Goal: Information Seeking & Learning: Learn about a topic

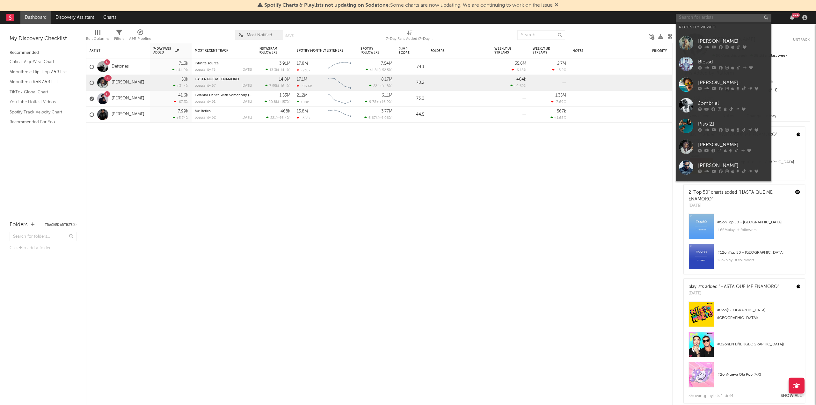
click at [708, 18] on input "text" at bounding box center [724, 18] width 96 height 8
click at [708, 41] on div "[PERSON_NAME]" at bounding box center [733, 41] width 70 height 8
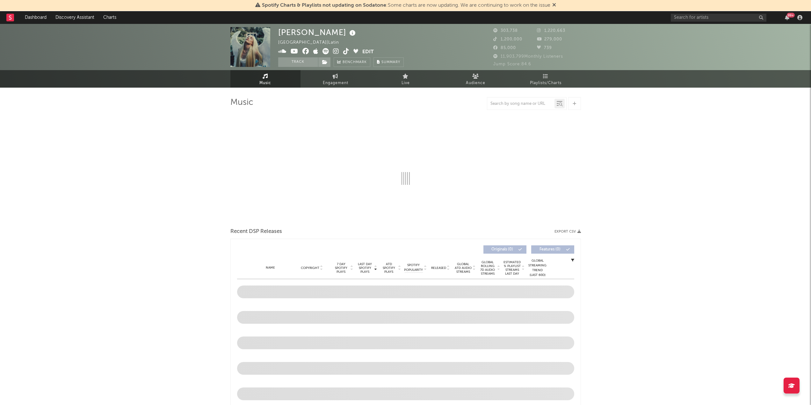
select select "6m"
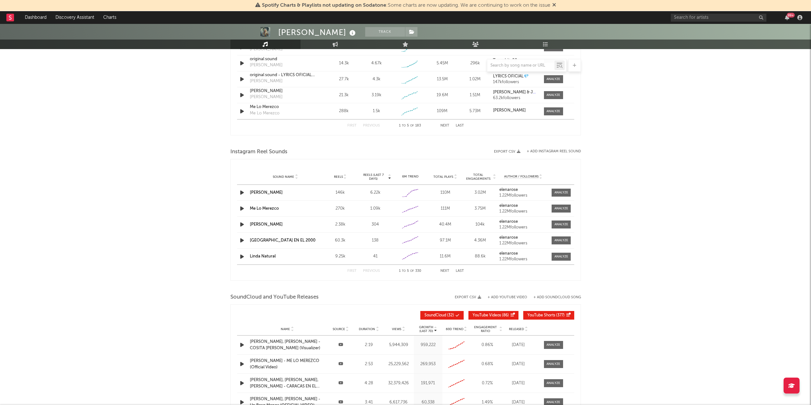
scroll to position [449, 0]
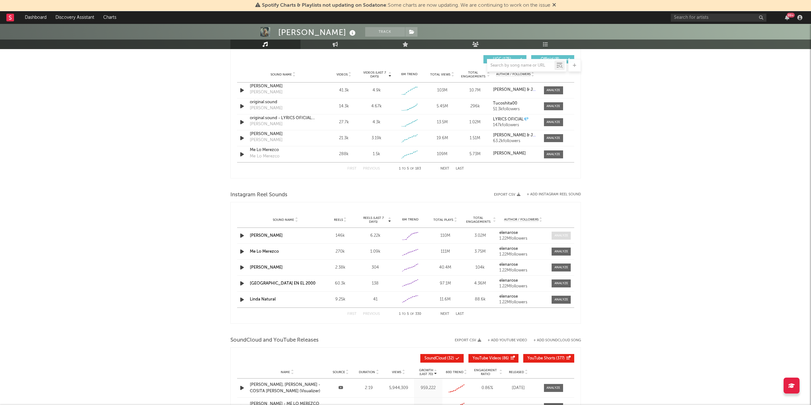
click at [568, 233] on span at bounding box center [561, 236] width 19 height 8
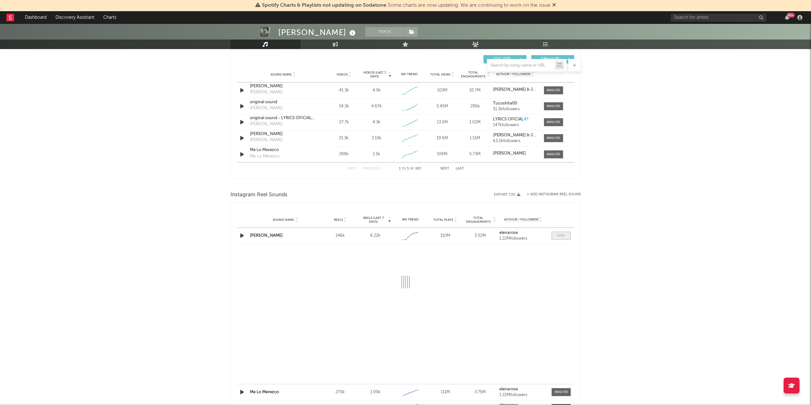
select select "1w"
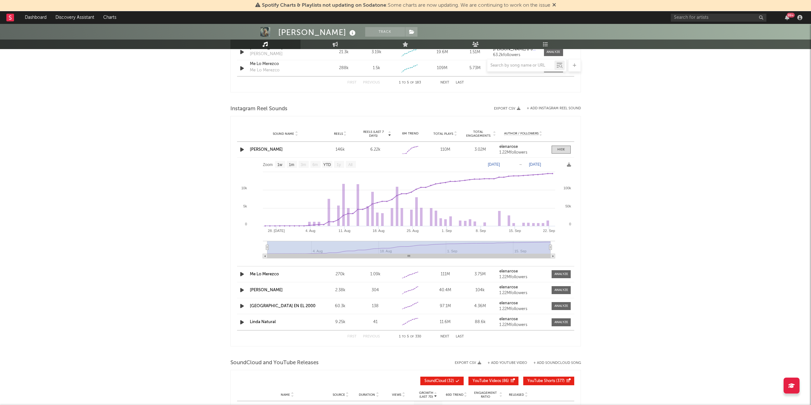
scroll to position [535, 0]
click at [567, 290] on div at bounding box center [562, 290] width 14 height 5
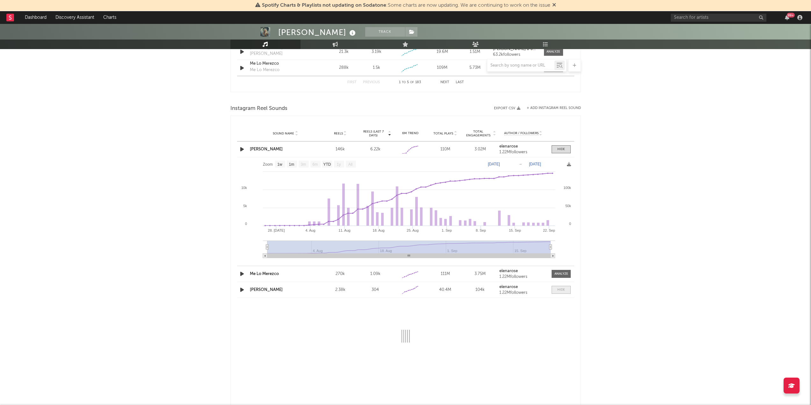
select select "1w"
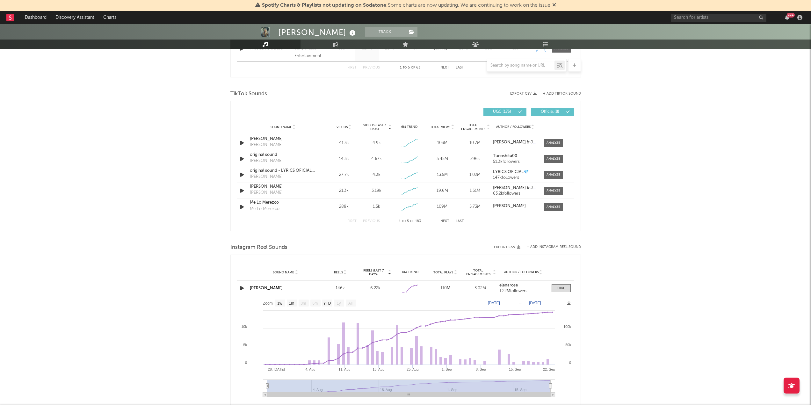
scroll to position [396, 0]
click at [551, 145] on div at bounding box center [554, 143] width 14 height 5
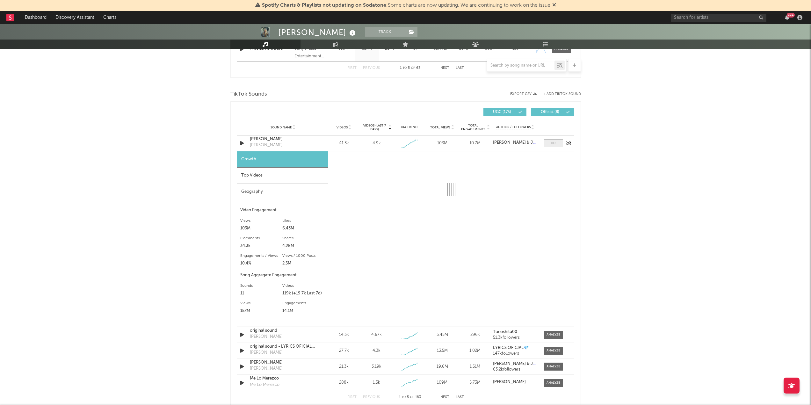
select select "1w"
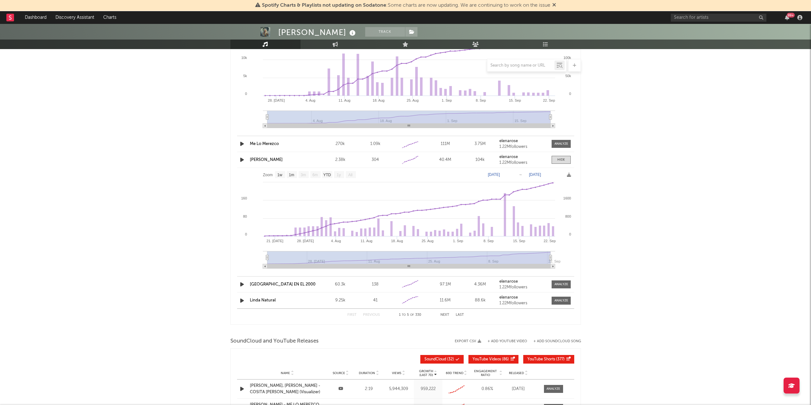
scroll to position [840, 0]
